Goal: Information Seeking & Learning: Learn about a topic

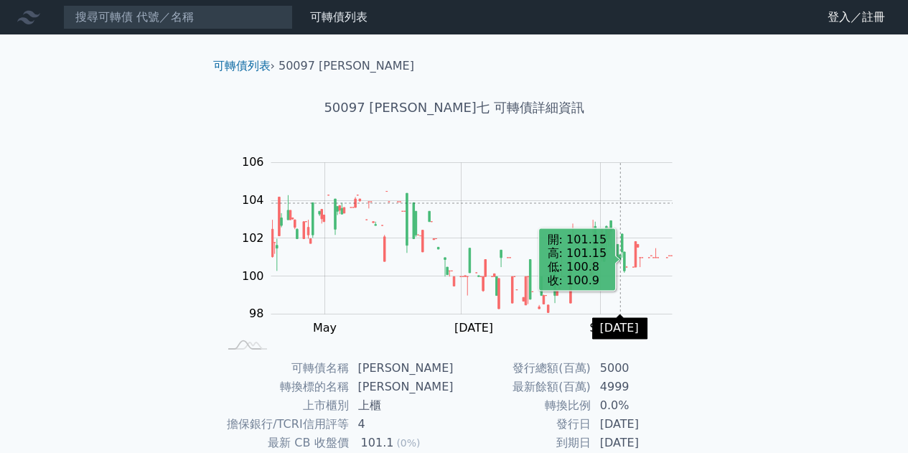
scroll to position [211, 0]
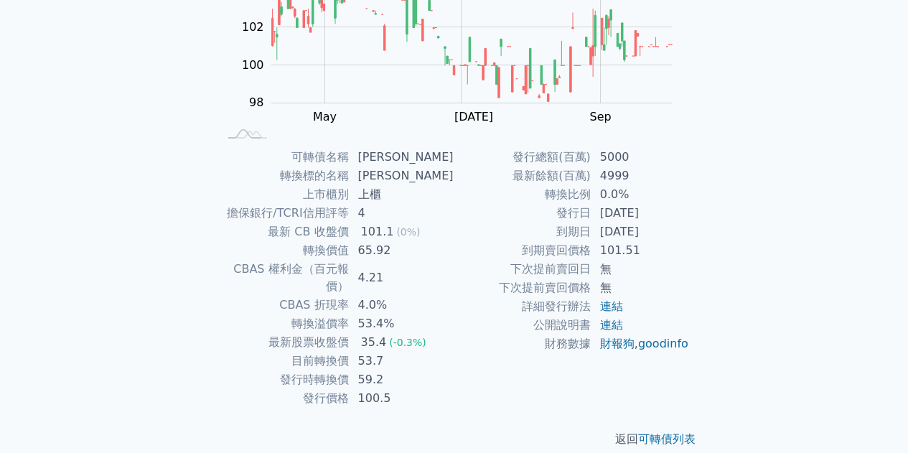
drag, startPoint x: 300, startPoint y: 302, endPoint x: 441, endPoint y: 375, distance: 159.2
click at [441, 375] on tbody "可轉債名稱 [PERSON_NAME] 轉換標的名稱 [PERSON_NAME] 上市櫃別 上櫃 擔保銀行/TCRI信用評等 4 最新 CB 收盤價 101.…" at bounding box center [336, 278] width 235 height 260
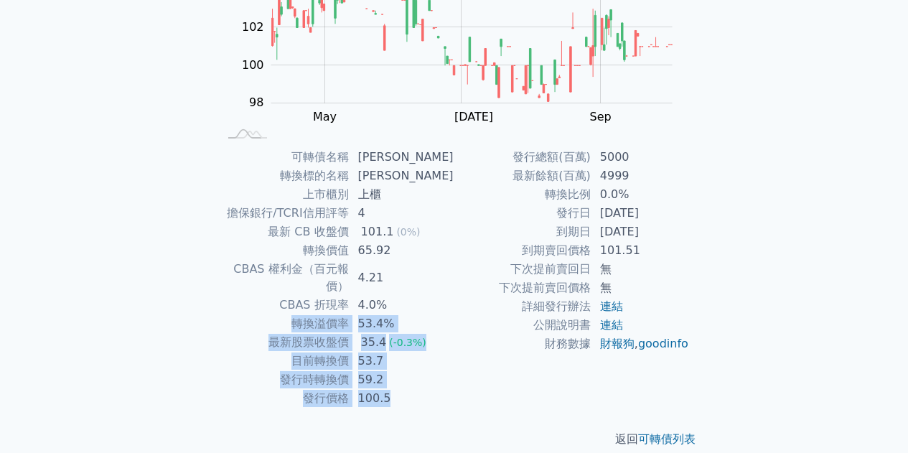
click at [441, 389] on td "100.5" at bounding box center [401, 398] width 105 height 19
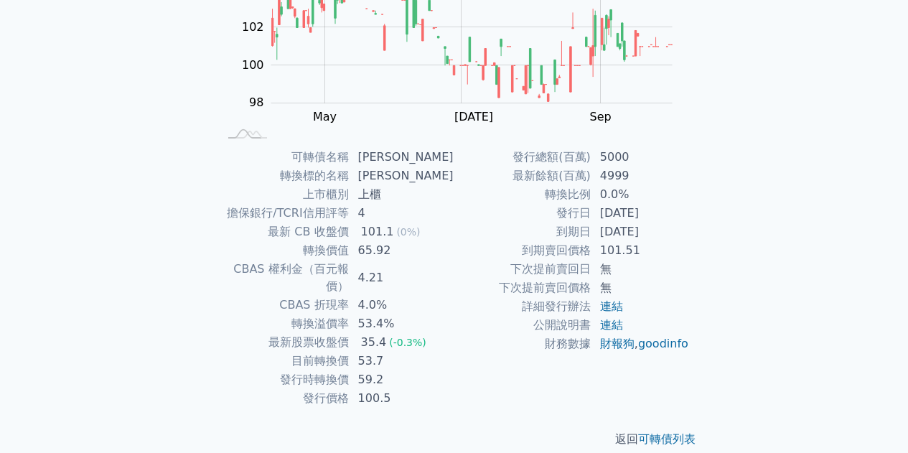
drag, startPoint x: 423, startPoint y: 384, endPoint x: 287, endPoint y: 291, distance: 164.8
click at [287, 289] on tbody "可轉債名稱 [PERSON_NAME] 轉換標的名稱 [PERSON_NAME] 上市櫃別 上櫃 擔保銀行/TCRI信用評等 4 最新 CB 收盤價 101.…" at bounding box center [336, 278] width 235 height 260
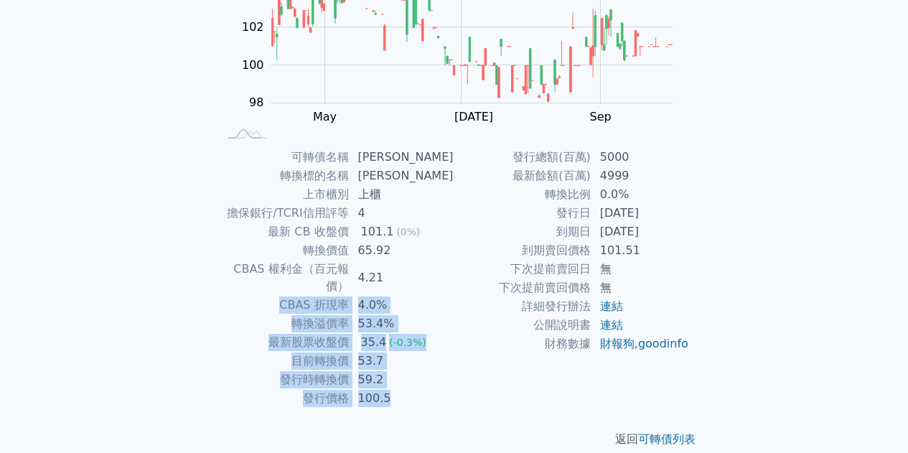
click at [287, 296] on td "CBAS 折現率" at bounding box center [284, 305] width 131 height 19
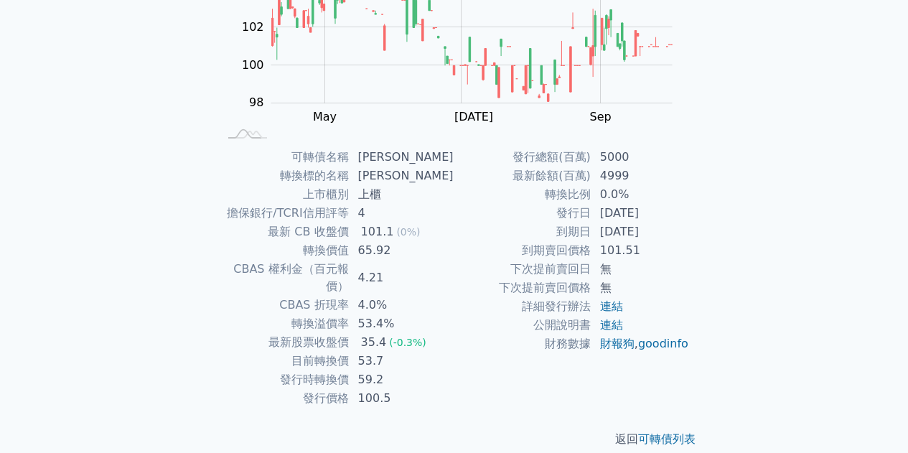
drag, startPoint x: 287, startPoint y: 290, endPoint x: 420, endPoint y: 380, distance: 160.6
click at [420, 380] on tbody "可轉債名稱 [PERSON_NAME] 轉換標的名稱 [PERSON_NAME] 上市櫃別 上櫃 擔保銀行/TCRI信用評等 4 最新 CB 收盤價 101.…" at bounding box center [336, 278] width 235 height 260
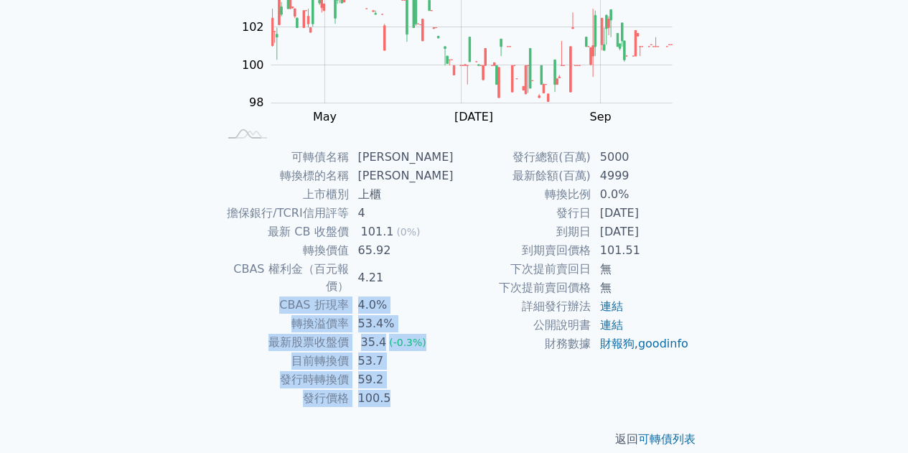
click at [420, 389] on td "100.5" at bounding box center [401, 398] width 105 height 19
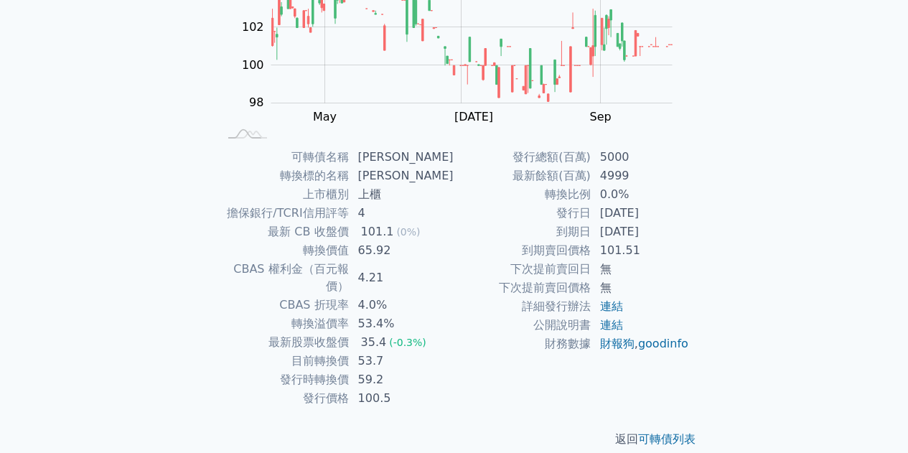
drag, startPoint x: 419, startPoint y: 382, endPoint x: 262, endPoint y: 278, distance: 188.9
click at [262, 271] on tbody "可轉債名稱 [PERSON_NAME] 轉換標的名稱 [PERSON_NAME] 上市櫃別 上櫃 擔保銀行/TCRI信用評等 4 最新 CB 收盤價 101.…" at bounding box center [336, 278] width 235 height 260
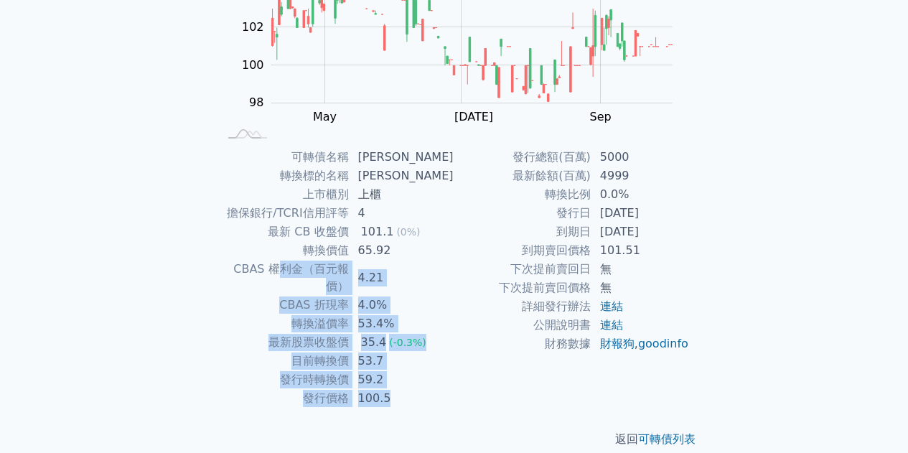
click at [263, 264] on td "CBAS 權利金（百元報價）" at bounding box center [284, 278] width 131 height 36
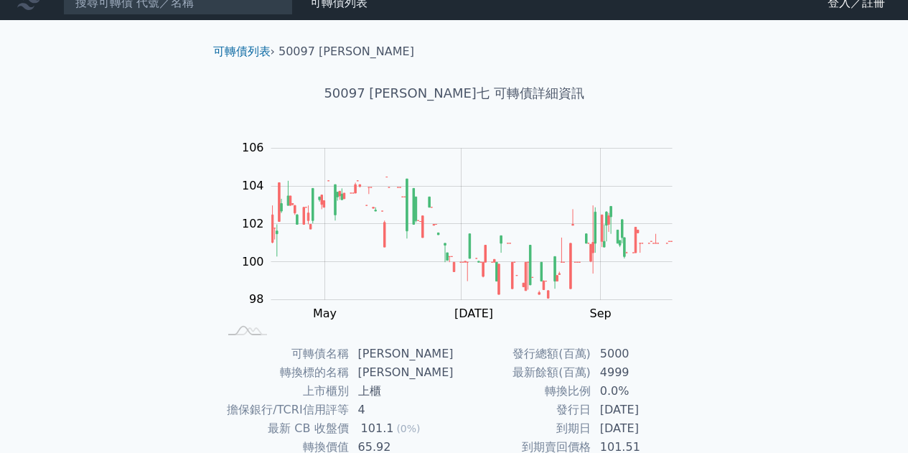
scroll to position [0, 0]
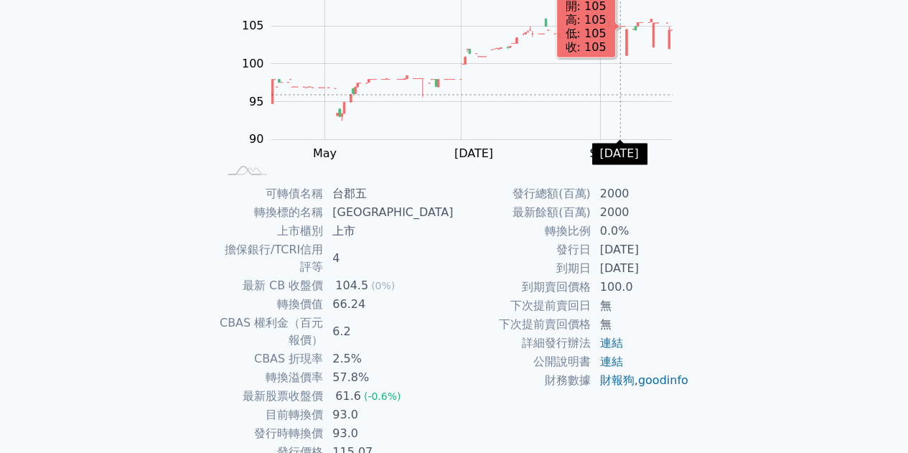
scroll to position [211, 0]
